Goal: Task Accomplishment & Management: Manage account settings

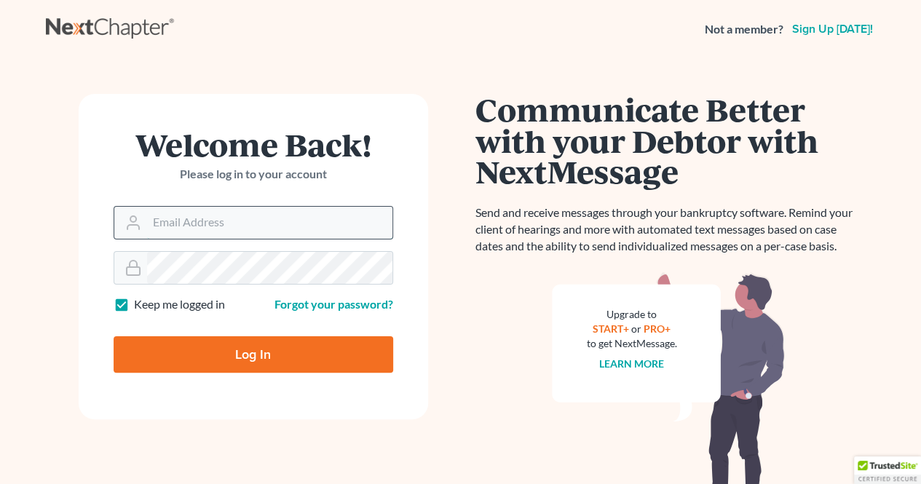
click at [323, 215] on input "Email Address" at bounding box center [269, 223] width 245 height 32
type input "RP98007@GMAIL.COM"
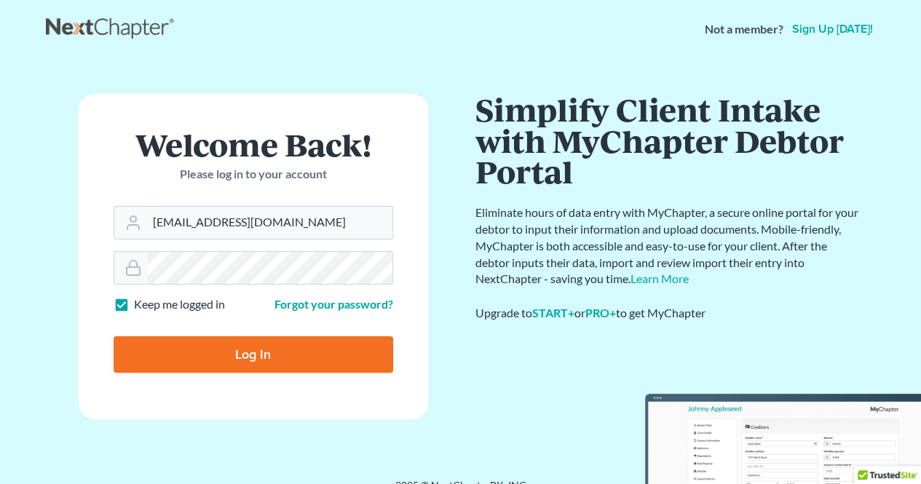
click at [298, 356] on input "Log In" at bounding box center [254, 354] width 280 height 36
type input "Thinking..."
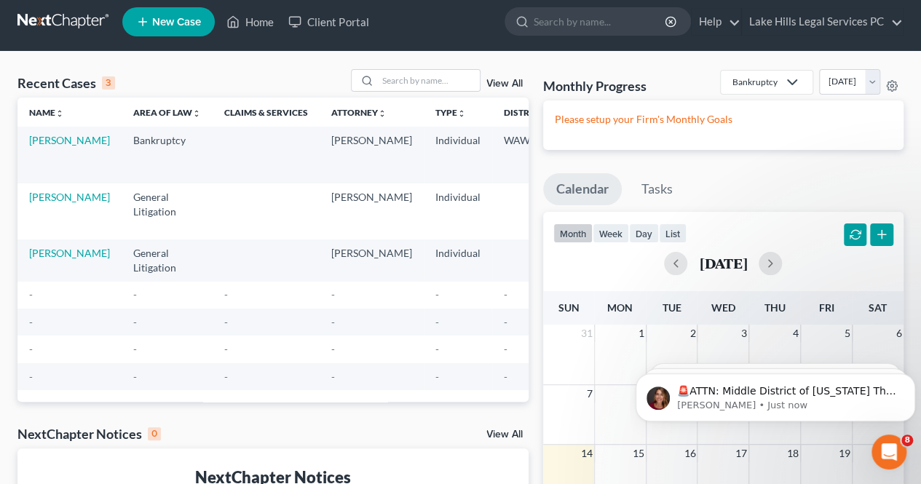
scroll to position [12, 0]
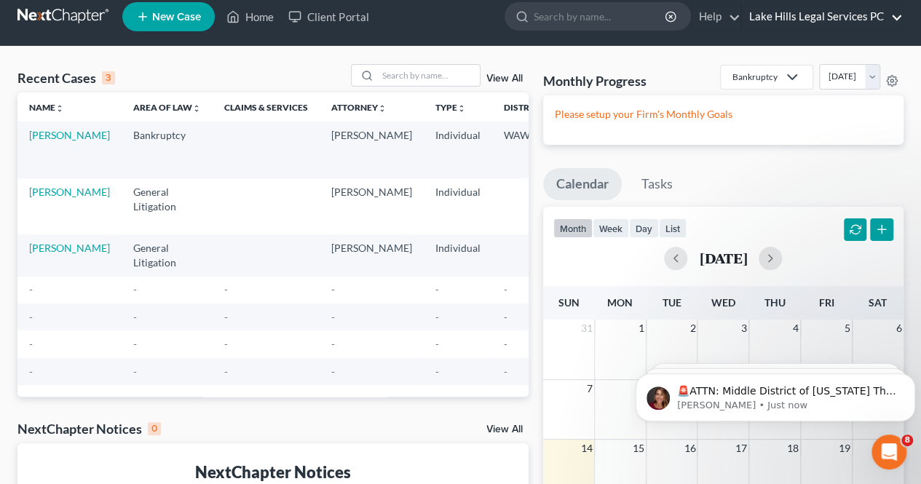
click at [901, 20] on link "Lake Hills Legal Services PC" at bounding box center [822, 17] width 161 height 26
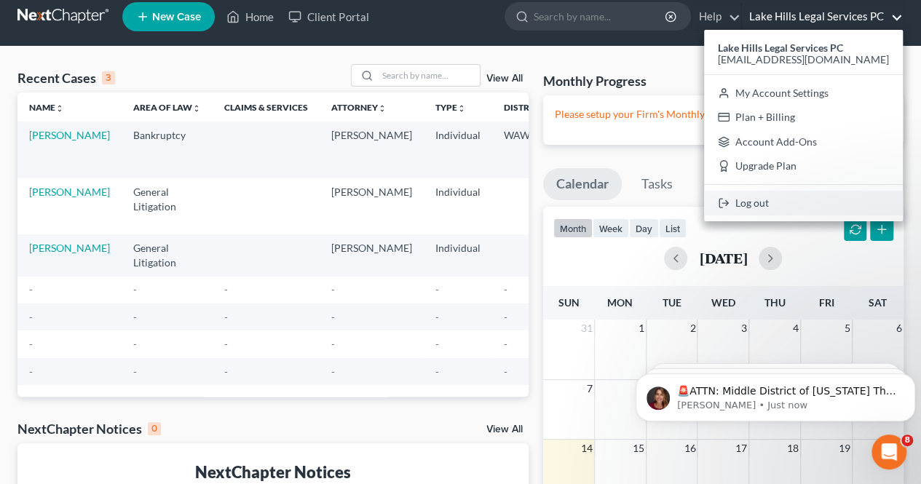
click at [811, 206] on link "Log out" at bounding box center [803, 203] width 199 height 25
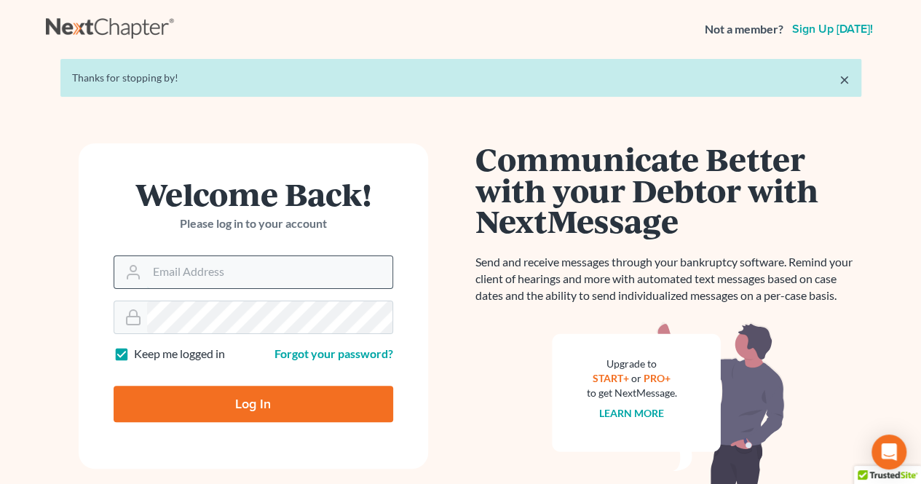
click at [307, 269] on input "Email Address" at bounding box center [269, 272] width 245 height 32
type input "[EMAIL_ADDRESS][DOMAIN_NAME]"
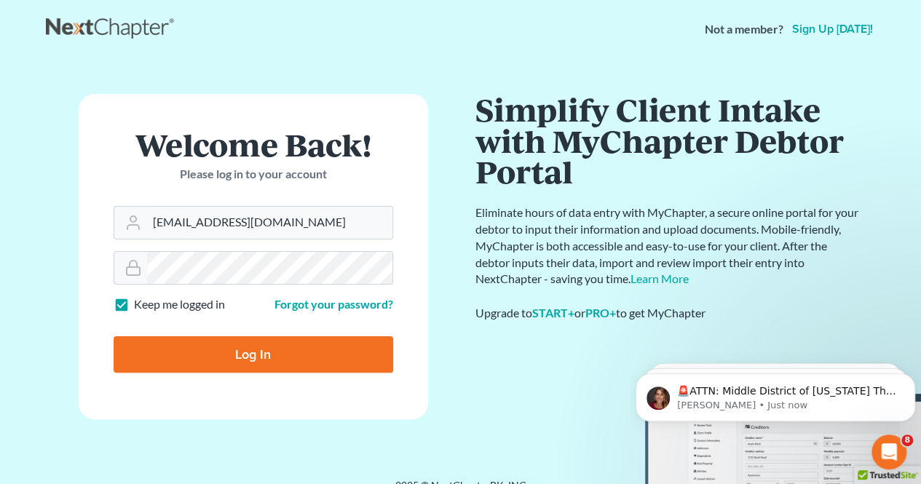
click at [294, 363] on input "Log In" at bounding box center [254, 354] width 280 height 36
type input "Thinking..."
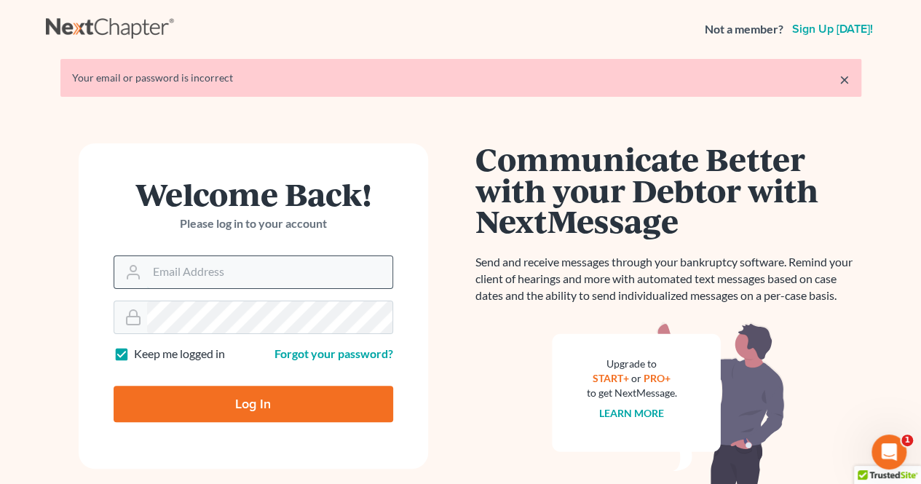
click at [296, 268] on input "Email Address" at bounding box center [269, 272] width 245 height 32
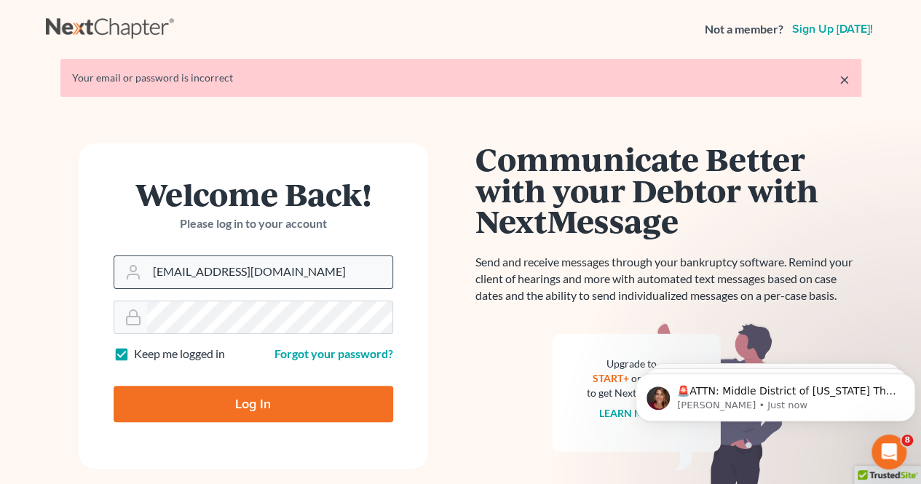
click at [173, 270] on input "RP98007@GMAIL.COM" at bounding box center [269, 272] width 245 height 32
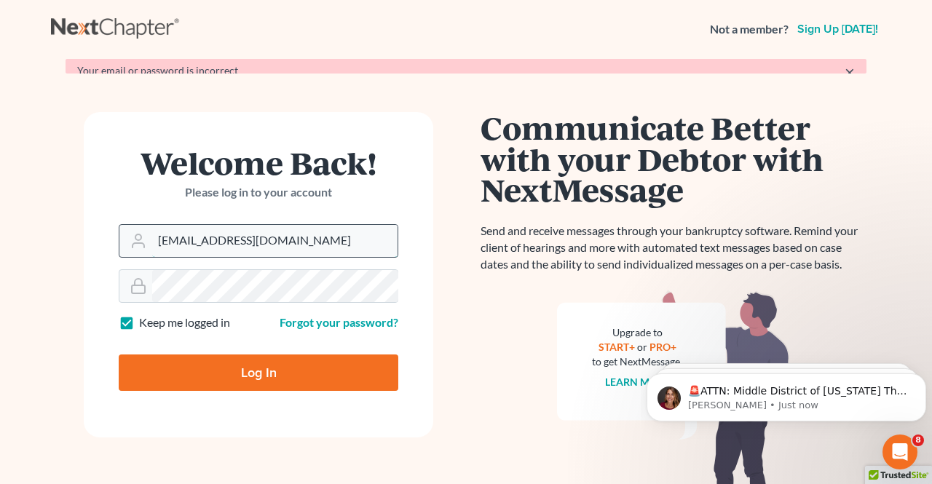
type input "rpope98007@gmail.com"
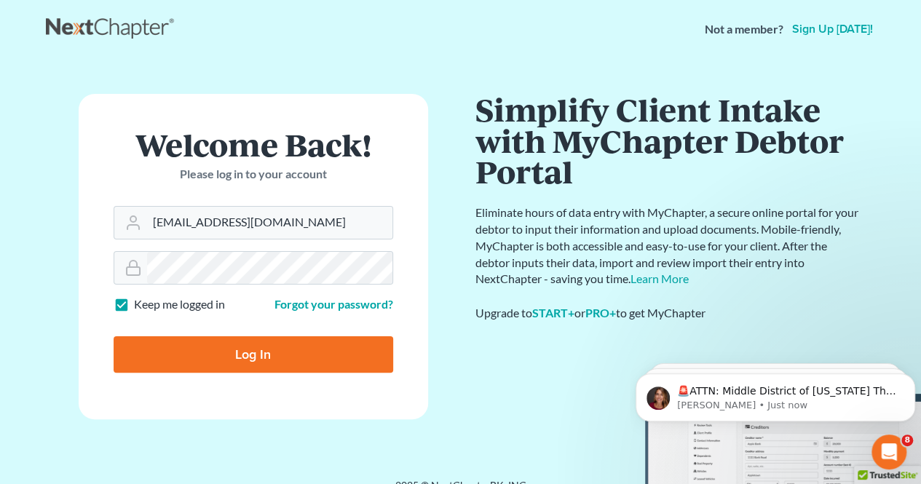
click at [246, 364] on input "Log In" at bounding box center [254, 354] width 280 height 36
type input "Thinking..."
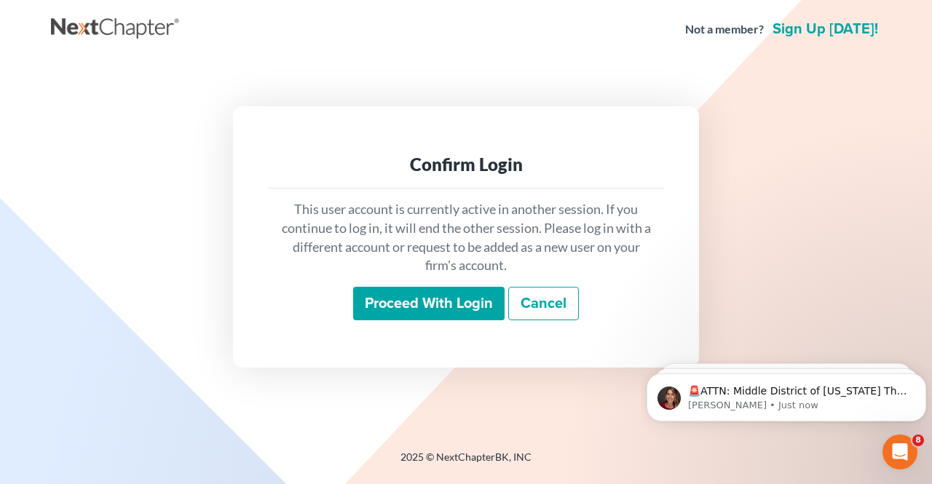
click at [422, 297] on input "Proceed with login" at bounding box center [428, 303] width 151 height 33
